Goal: Download file/media

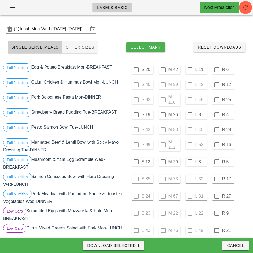
scroll to position [158, 0]
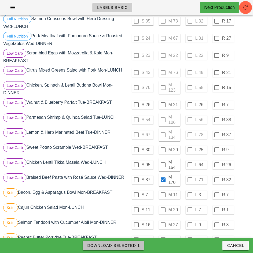
click at [132, 244] on span "Download Selected 1" at bounding box center [113, 245] width 53 height 4
checkbox input "false"
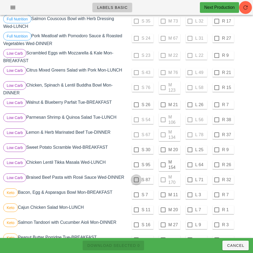
click at [136, 179] on div at bounding box center [136, 179] width 9 height 9
click at [132, 244] on span "Download Selected 1" at bounding box center [113, 245] width 53 height 4
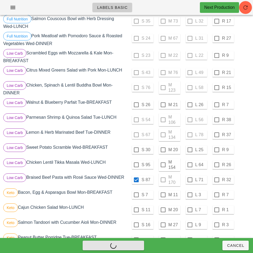
checkbox input "false"
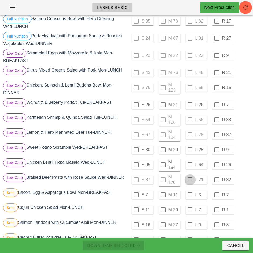
click at [190, 180] on div at bounding box center [189, 179] width 9 height 9
click at [132, 244] on span "Download Selected 1" at bounding box center [113, 245] width 53 height 4
checkbox input "false"
click at [163, 165] on div at bounding box center [162, 164] width 9 height 9
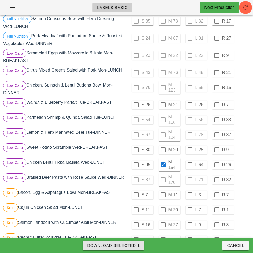
click at [124, 245] on span "Download Selected 1" at bounding box center [113, 245] width 53 height 4
checkbox input "false"
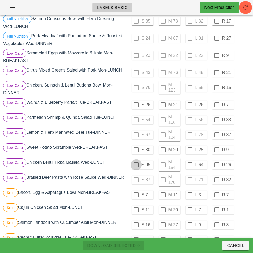
click at [137, 165] on div at bounding box center [136, 164] width 9 height 9
click at [129, 244] on span "Download Selected 1" at bounding box center [113, 245] width 53 height 4
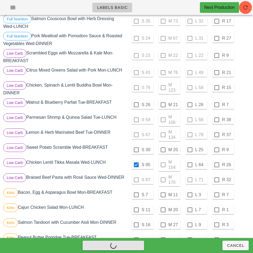
checkbox input "false"
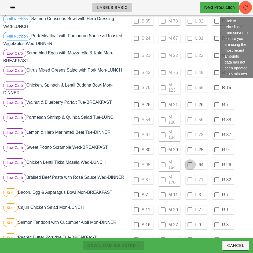
click at [190, 165] on div at bounding box center [189, 164] width 9 height 9
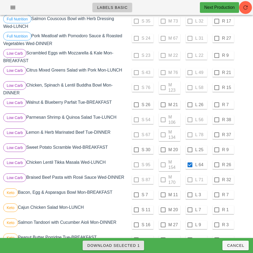
click at [137, 245] on span "Download Selected 1" at bounding box center [113, 245] width 53 height 4
checkbox input "false"
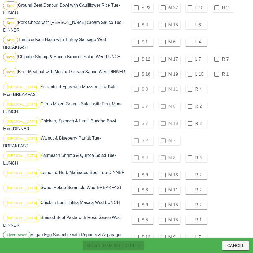
scroll to position [407, 0]
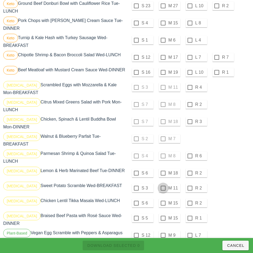
click at [163, 169] on div at bounding box center [162, 173] width 9 height 9
click at [163, 184] on div at bounding box center [162, 188] width 9 height 9
checkbox input "true"
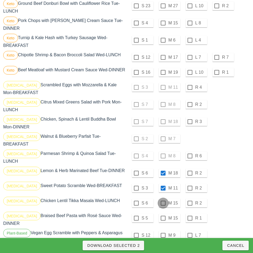
click at [163, 199] on div at bounding box center [162, 203] width 9 height 9
checkbox input "true"
click at [163, 214] on div at bounding box center [162, 218] width 9 height 9
checkbox input "true"
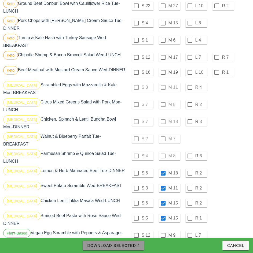
click at [135, 245] on span "Download Selected 4" at bounding box center [113, 245] width 53 height 4
checkbox input "false"
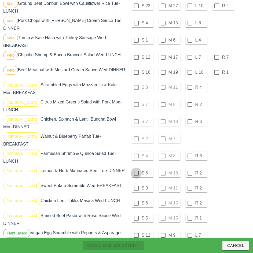
click at [136, 169] on div at bounding box center [136, 173] width 9 height 9
checkbox input "true"
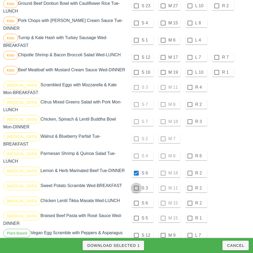
click at [136, 184] on div at bounding box center [136, 188] width 9 height 9
checkbox input "true"
click at [136, 199] on div at bounding box center [136, 203] width 9 height 9
checkbox input "true"
click at [136, 214] on div at bounding box center [136, 218] width 9 height 9
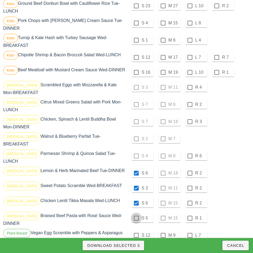
checkbox input "true"
click at [128, 245] on span "Download Selected 4" at bounding box center [113, 245] width 53 height 4
checkbox input "false"
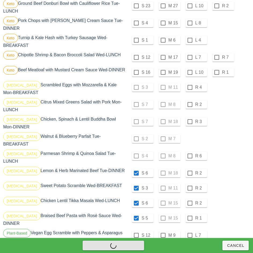
checkbox input "false"
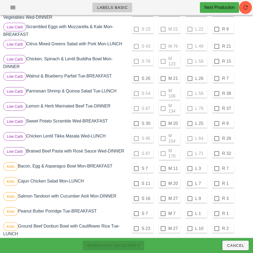
scroll to position [183, 0]
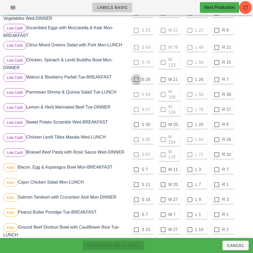
click at [136, 80] on div at bounding box center [136, 79] width 9 height 9
checkbox input "true"
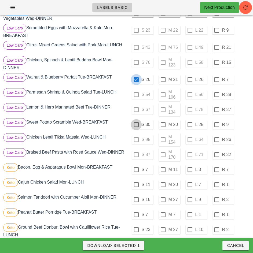
click at [136, 125] on div at bounding box center [136, 124] width 9 height 9
checkbox input "true"
click at [133, 245] on span "Download Selected 2" at bounding box center [113, 245] width 53 height 4
checkbox input "false"
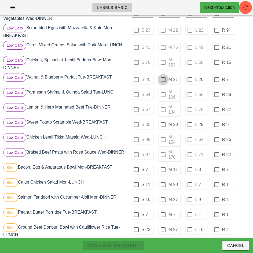
click at [163, 80] on div at bounding box center [162, 79] width 9 height 9
checkbox input "true"
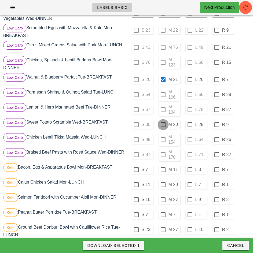
click at [164, 125] on div at bounding box center [162, 124] width 9 height 9
checkbox input "true"
click at [134, 243] on span "Download Selected 2" at bounding box center [113, 245] width 53 height 4
checkbox input "false"
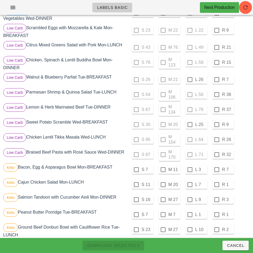
click at [190, 125] on div at bounding box center [189, 124] width 9 height 9
checkbox input "true"
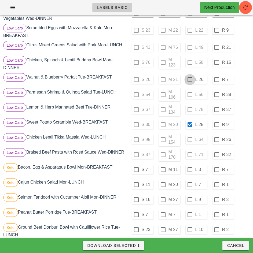
click at [194, 80] on div at bounding box center [189, 79] width 9 height 9
click at [126, 246] on span "Download Selected 2" at bounding box center [113, 245] width 53 height 4
checkbox input "false"
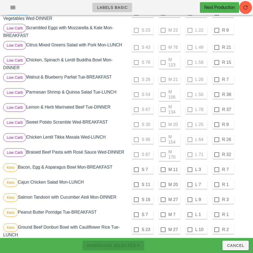
click at [113, 162] on div "Low Carb Braised Beef Pasta with Rosé Sauce Wed-DINNER" at bounding box center [64, 154] width 124 height 15
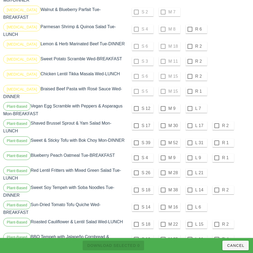
scroll to position [549, 0]
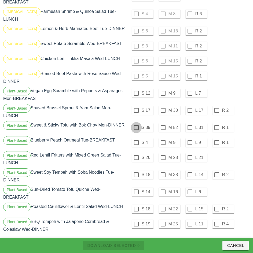
click at [136, 123] on div at bounding box center [136, 127] width 9 height 9
checkbox input "true"
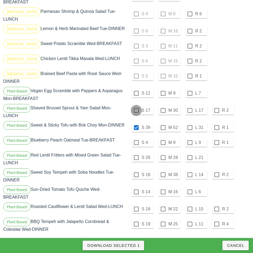
click at [136, 106] on div at bounding box center [136, 110] width 9 height 9
checkbox input "true"
click at [136, 89] on div at bounding box center [136, 93] width 9 height 9
click at [134, 245] on span "Download Selected 3" at bounding box center [113, 245] width 53 height 4
checkbox input "false"
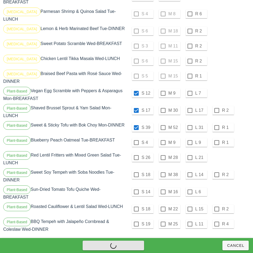
checkbox input "false"
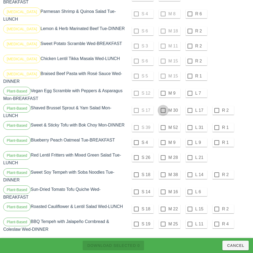
click at [163, 89] on div at bounding box center [162, 93] width 9 height 9
click at [163, 106] on div at bounding box center [162, 110] width 9 height 9
checkbox input "true"
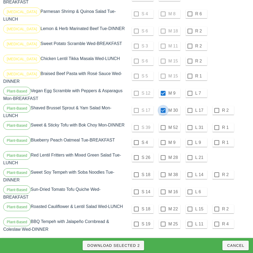
click at [190, 123] on div at bounding box center [189, 127] width 9 height 9
checkbox input "true"
click at [132, 243] on button "Download Selected 3" at bounding box center [113, 246] width 61 height 10
checkbox input "false"
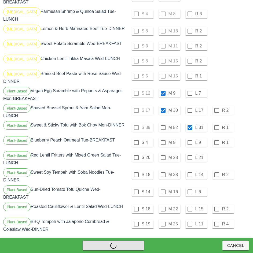
checkbox input "false"
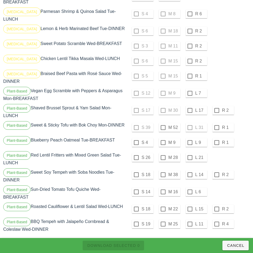
click at [190, 89] on div at bounding box center [189, 93] width 9 height 9
click at [190, 106] on div at bounding box center [189, 110] width 9 height 9
checkbox input "true"
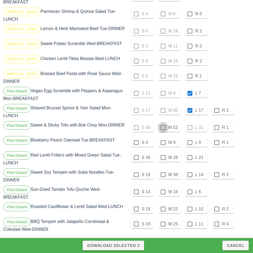
click at [163, 123] on div at bounding box center [162, 127] width 9 height 9
checkbox input "true"
click at [138, 243] on span "Download Selected 3" at bounding box center [113, 245] width 53 height 4
checkbox input "false"
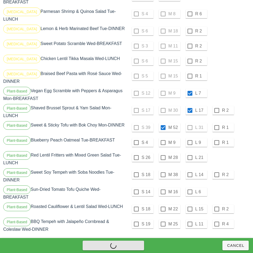
checkbox input "false"
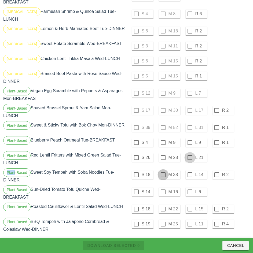
click at [163, 171] on div at bounding box center [162, 174] width 9 height 9
click at [190, 153] on div at bounding box center [189, 157] width 9 height 9
checkbox input "true"
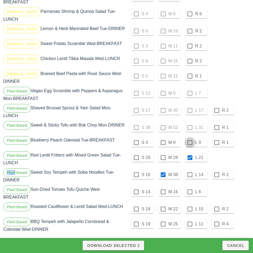
click at [190, 138] on div at bounding box center [189, 142] width 9 height 9
click at [134, 245] on span "Download Selected 3" at bounding box center [113, 245] width 53 height 4
checkbox input "false"
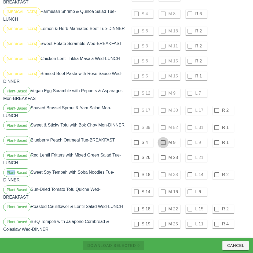
click at [163, 138] on div at bounding box center [162, 142] width 9 height 9
checkbox input "true"
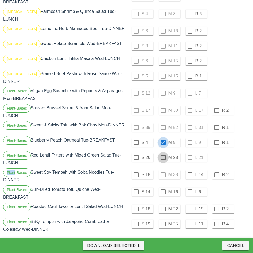
click at [163, 153] on div at bounding box center [162, 157] width 9 height 9
checkbox input "true"
click at [190, 171] on div at bounding box center [189, 174] width 9 height 9
checkbox input "true"
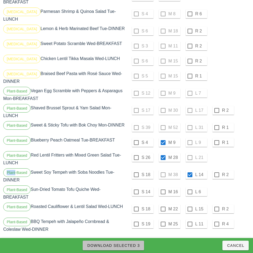
click at [132, 245] on span "Download Selected 3" at bounding box center [113, 245] width 53 height 4
checkbox input "false"
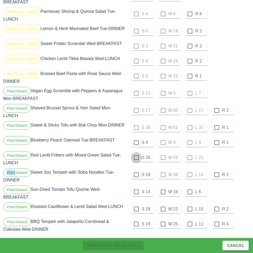
click at [136, 138] on div at bounding box center [136, 142] width 9 height 9
click at [136, 153] on div at bounding box center [136, 157] width 9 height 9
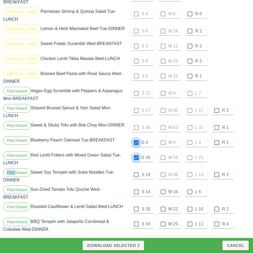
checkbox input "true"
click at [136, 171] on div at bounding box center [136, 174] width 9 height 9
checkbox input "true"
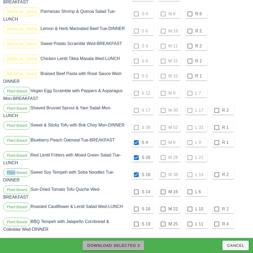
click at [131, 245] on span "Download Selected 3" at bounding box center [113, 245] width 53 height 4
checkbox input "false"
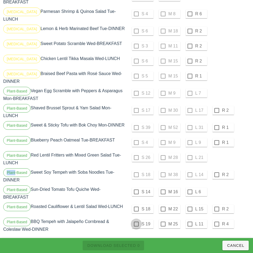
click at [136, 188] on div at bounding box center [136, 191] width 9 height 9
click at [136, 205] on div at bounding box center [136, 209] width 9 height 9
click at [136, 220] on div at bounding box center [136, 224] width 9 height 9
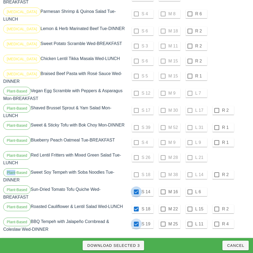
checkbox input "true"
click at [134, 247] on span "Download Selected 3" at bounding box center [113, 245] width 53 height 4
checkbox input "false"
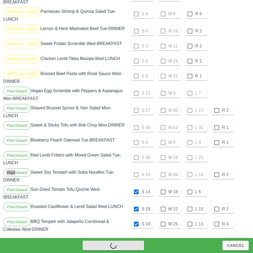
checkbox input "false"
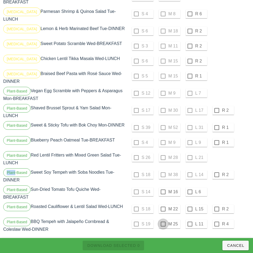
click at [163, 220] on div at bounding box center [162, 224] width 9 height 9
checkbox input "true"
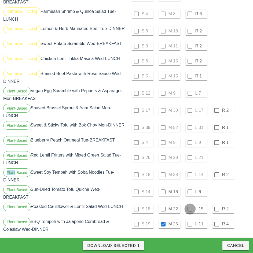
click at [190, 205] on div at bounding box center [189, 209] width 9 height 9
click at [190, 188] on div at bounding box center [189, 191] width 9 height 9
checkbox input "true"
click at [135, 245] on span "Download Selected 3" at bounding box center [113, 245] width 53 height 4
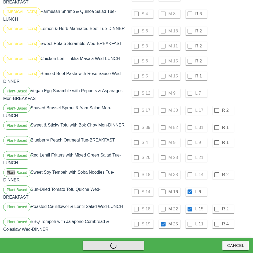
checkbox input "false"
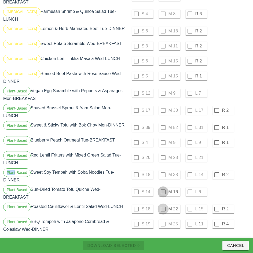
click at [162, 188] on div at bounding box center [162, 191] width 9 height 9
click at [163, 205] on div at bounding box center [162, 209] width 9 height 9
checkbox input "true"
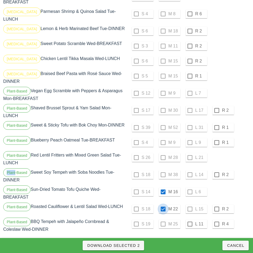
click at [189, 220] on div at bounding box center [189, 224] width 9 height 9
checkbox input "true"
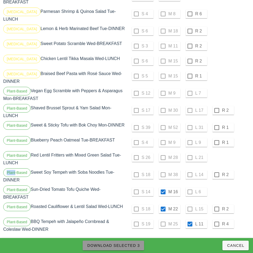
click at [135, 245] on span "Download Selected 3" at bounding box center [113, 245] width 53 height 4
checkbox input "false"
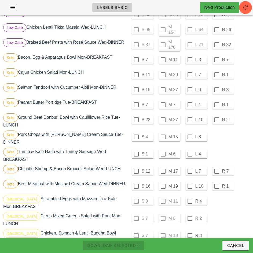
scroll to position [291, 0]
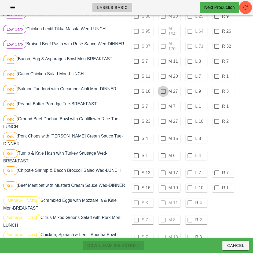
click at [163, 79] on div at bounding box center [162, 76] width 9 height 9
click at [164, 94] on div at bounding box center [162, 91] width 9 height 9
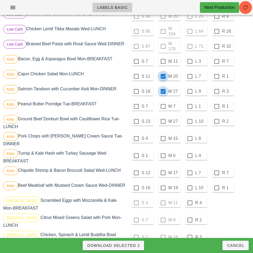
checkbox input "true"
click at [163, 64] on div at bounding box center [162, 61] width 9 height 9
checkbox input "true"
click at [163, 109] on div at bounding box center [162, 106] width 9 height 9
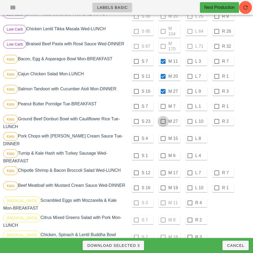
click at [163, 124] on div at bounding box center [162, 121] width 9 height 9
checkbox input "true"
click at [190, 141] on div at bounding box center [189, 138] width 9 height 9
click at [190, 155] on div at bounding box center [189, 155] width 9 height 9
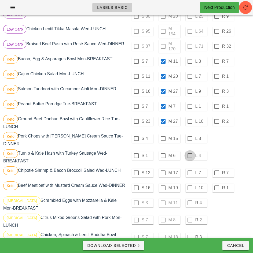
checkbox input "true"
click at [190, 173] on div at bounding box center [189, 172] width 9 height 9
click at [190, 188] on div at bounding box center [189, 187] width 9 height 9
checkbox input "true"
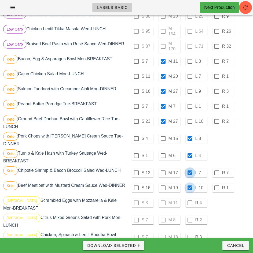
checkbox input "true"
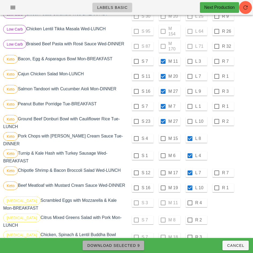
click at [134, 244] on span "Download Selected 9" at bounding box center [113, 245] width 53 height 4
checkbox input "false"
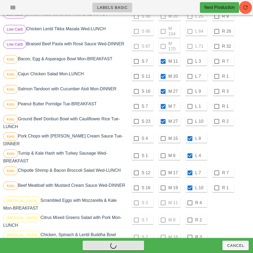
checkbox input "false"
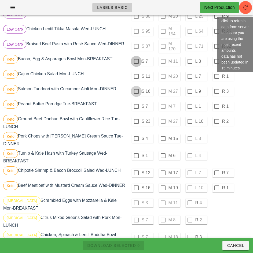
click at [136, 64] on div at bounding box center [136, 61] width 9 height 9
click at [136, 79] on div at bounding box center [136, 76] width 9 height 9
click at [136, 92] on div at bounding box center [136, 91] width 9 height 9
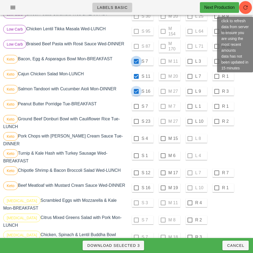
checkbox input "true"
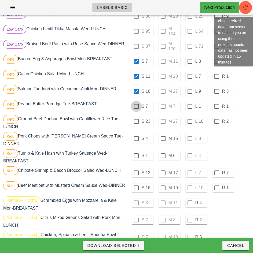
click at [136, 109] on div at bounding box center [136, 106] width 9 height 9
checkbox input "true"
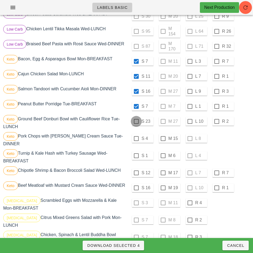
click at [136, 124] on div at bounding box center [136, 121] width 9 height 9
checkbox input "true"
click at [136, 141] on div at bounding box center [136, 138] width 9 height 9
checkbox input "true"
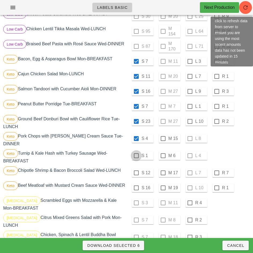
click at [136, 156] on div at bounding box center [136, 155] width 9 height 9
checkbox input "true"
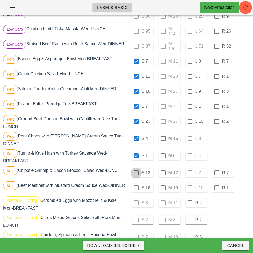
click at [136, 173] on div at bounding box center [136, 172] width 9 height 9
checkbox input "true"
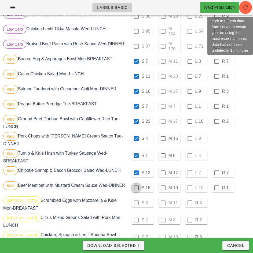
click at [136, 188] on div at bounding box center [136, 187] width 9 height 9
checkbox input "true"
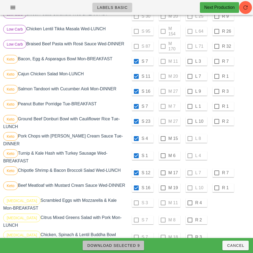
click at [136, 246] on span "Download Selected 9" at bounding box center [113, 245] width 53 height 4
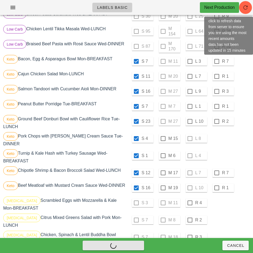
checkbox input "false"
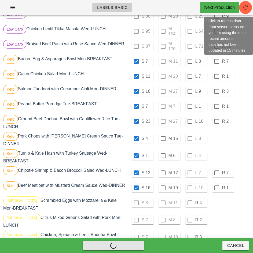
checkbox input "false"
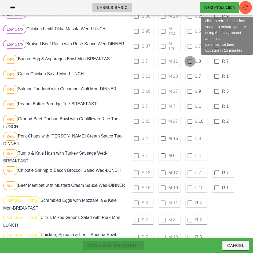
click at [190, 64] on div at bounding box center [189, 61] width 9 height 9
checkbox input "true"
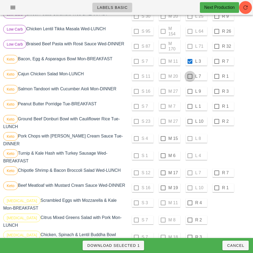
click at [190, 79] on div at bounding box center [189, 76] width 9 height 9
checkbox input "true"
click at [190, 94] on div at bounding box center [189, 91] width 9 height 9
checkbox input "true"
click at [190, 109] on div at bounding box center [189, 106] width 9 height 9
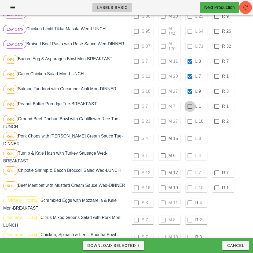
checkbox input "true"
click at [190, 123] on div at bounding box center [189, 121] width 9 height 9
checkbox input "true"
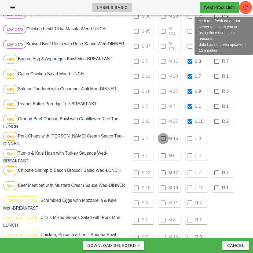
click at [163, 141] on div at bounding box center [162, 138] width 9 height 9
checkbox input "true"
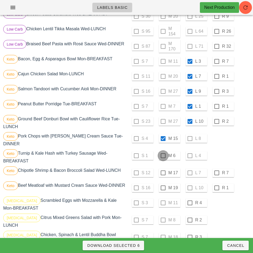
click at [163, 156] on div at bounding box center [162, 155] width 9 height 9
checkbox input "true"
click at [163, 173] on div at bounding box center [162, 172] width 9 height 9
checkbox input "true"
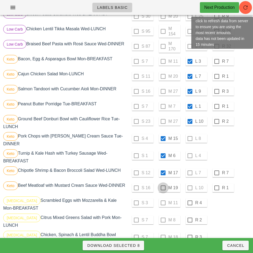
click at [163, 188] on div at bounding box center [162, 187] width 9 height 9
checkbox input "true"
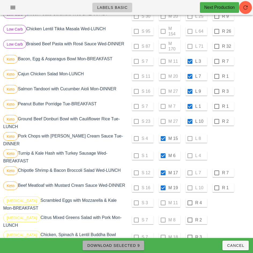
click at [136, 243] on span "Download Selected 9" at bounding box center [113, 245] width 53 height 4
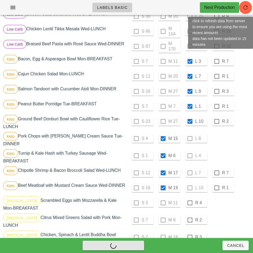
checkbox input "false"
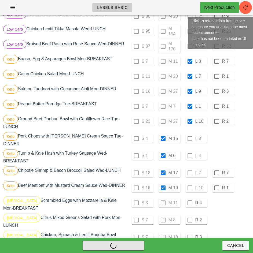
checkbox input "false"
